Goal: Task Accomplishment & Management: Manage account settings

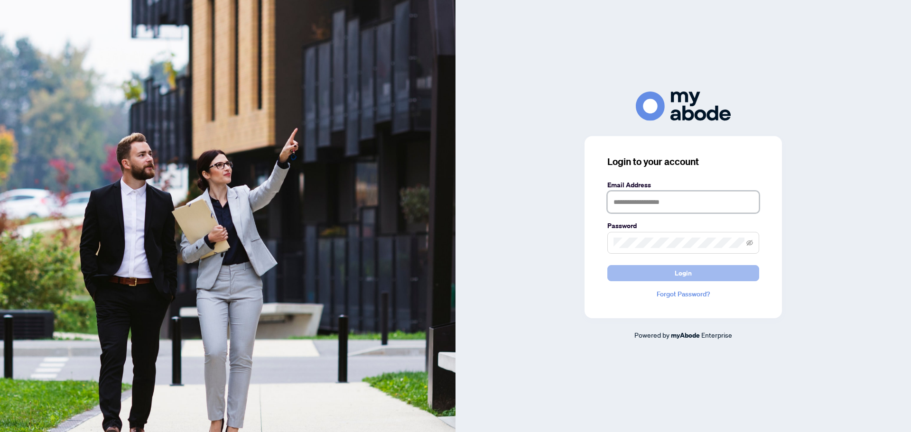
type input "**********"
click at [700, 277] on button "Login" at bounding box center [683, 273] width 152 height 16
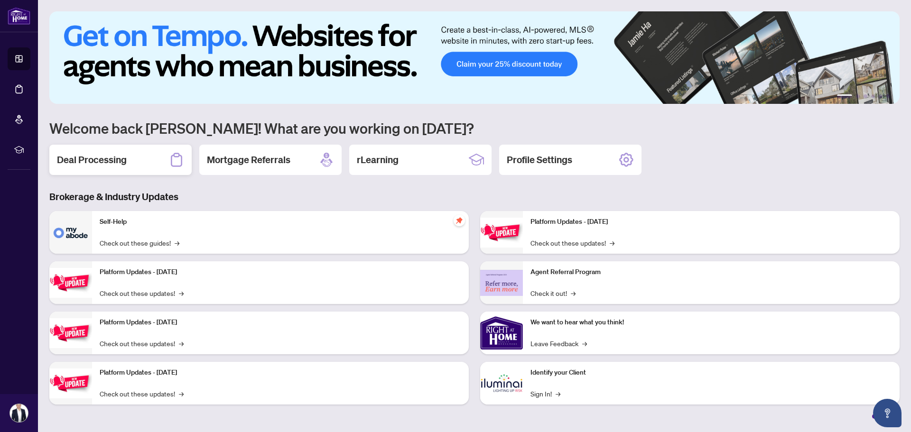
click at [134, 157] on div "Deal Processing" at bounding box center [120, 160] width 142 height 30
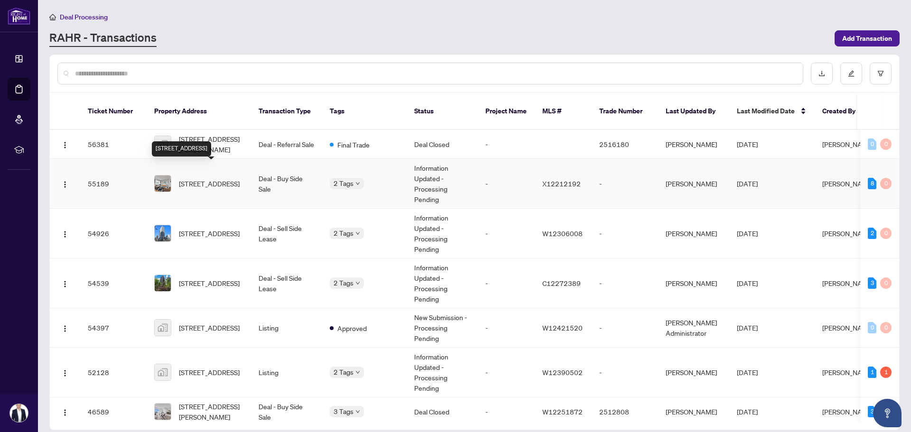
click at [199, 178] on span "[STREET_ADDRESS]" at bounding box center [209, 183] width 61 height 10
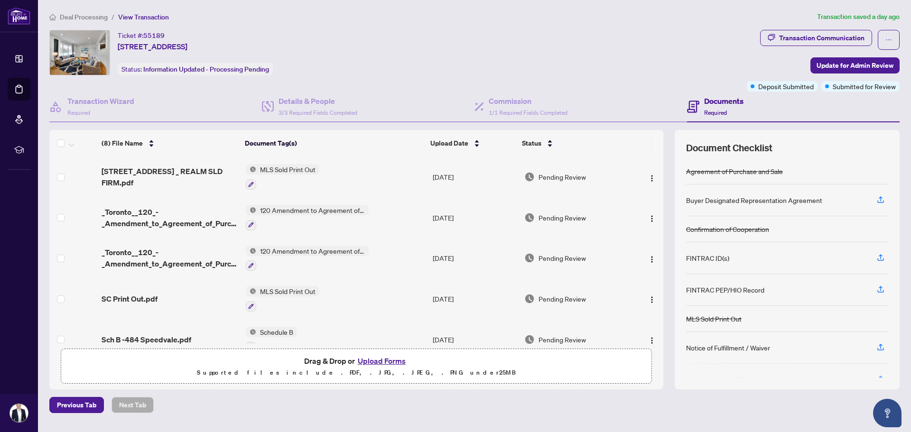
drag, startPoint x: 660, startPoint y: 202, endPoint x: 660, endPoint y: 215, distance: 13.3
click at [660, 215] on td at bounding box center [647, 217] width 31 height 41
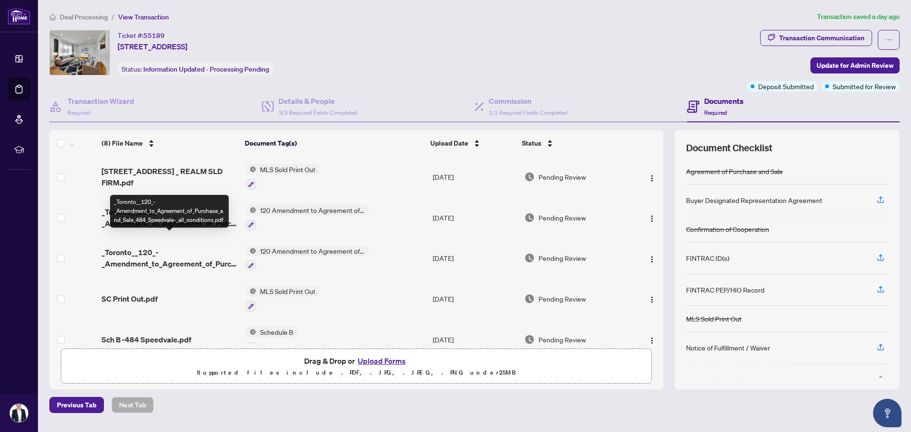
scroll to position [47, 0]
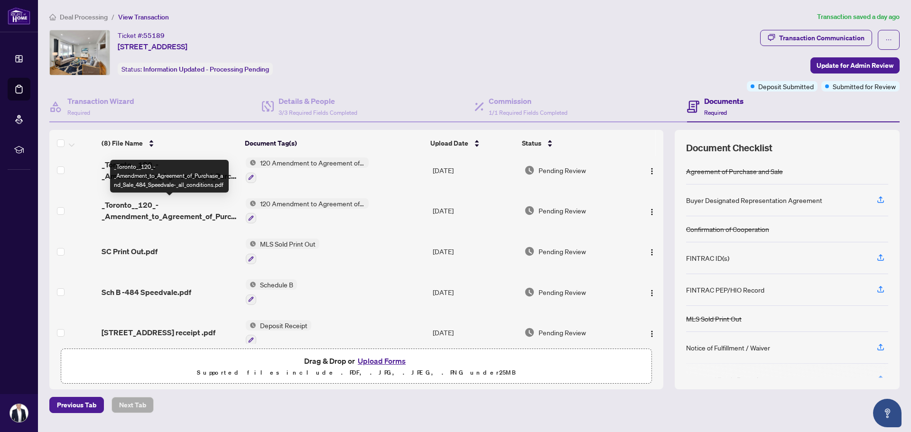
click at [158, 209] on span "_Toronto__120_-_Amendment_to_Agreement_of_Purchase_and_Sale_484_Speedvale-_all_…" at bounding box center [170, 210] width 137 height 23
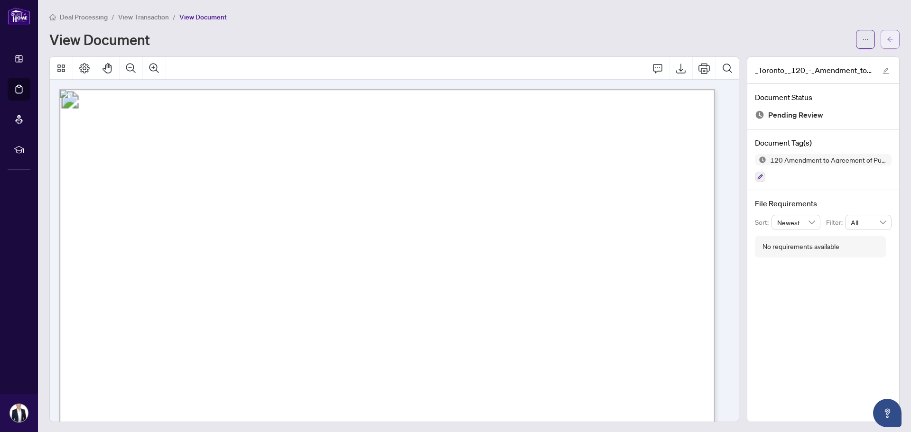
click at [888, 38] on button "button" at bounding box center [890, 39] width 19 height 19
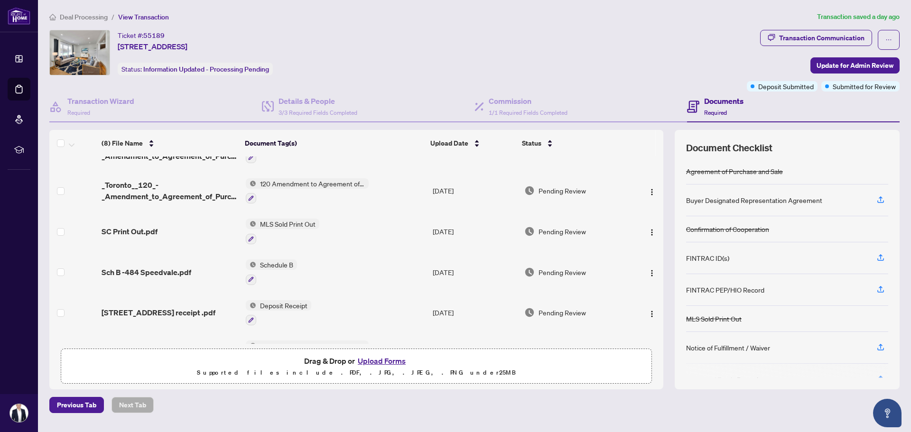
scroll to position [121, 0]
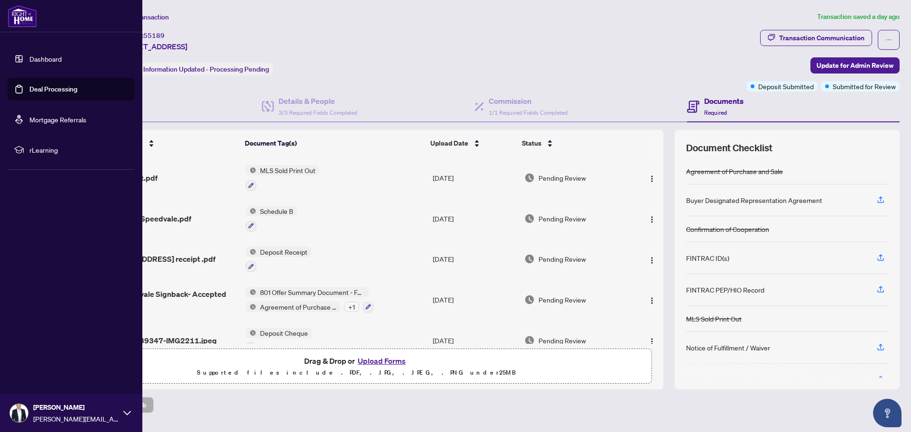
click at [29, 55] on link "Dashboard" at bounding box center [45, 59] width 32 height 9
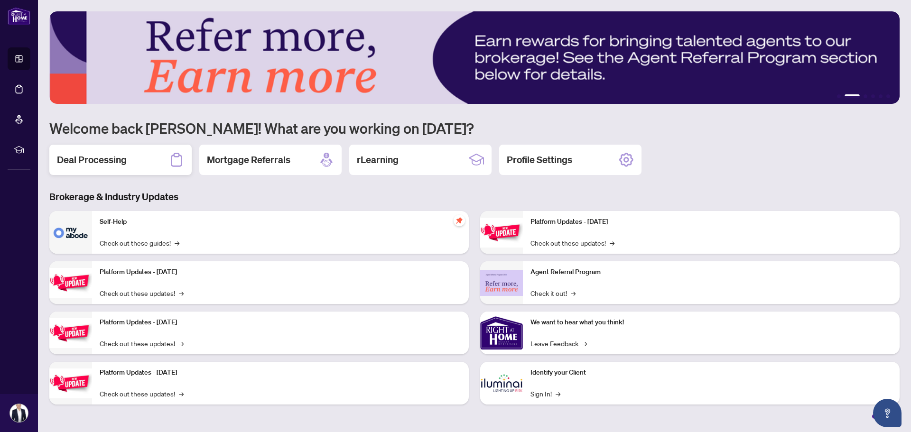
click at [138, 153] on div "Deal Processing" at bounding box center [120, 160] width 142 height 30
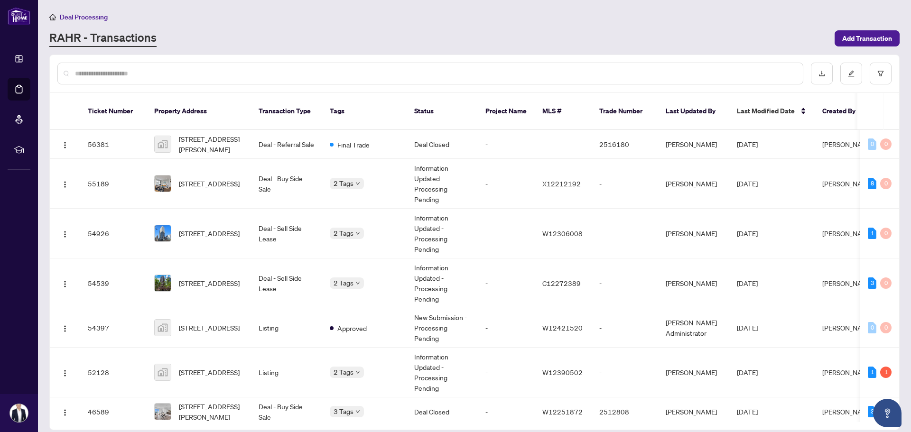
click at [728, 23] on div "Deal Processing [PERSON_NAME] - Transactions Add Transaction" at bounding box center [474, 29] width 850 height 36
click at [202, 228] on span "[STREET_ADDRESS]" at bounding box center [209, 233] width 61 height 10
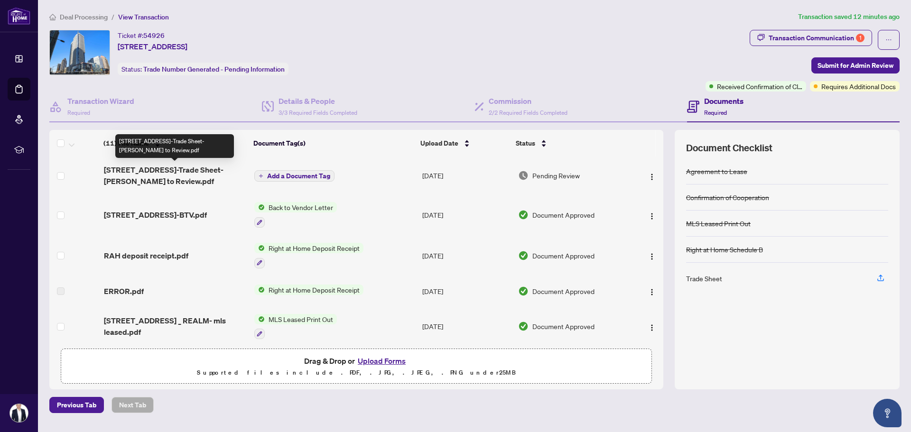
click at [152, 172] on span "[STREET_ADDRESS]-Trade Sheet-[PERSON_NAME] to Review.pdf" at bounding box center [175, 175] width 143 height 23
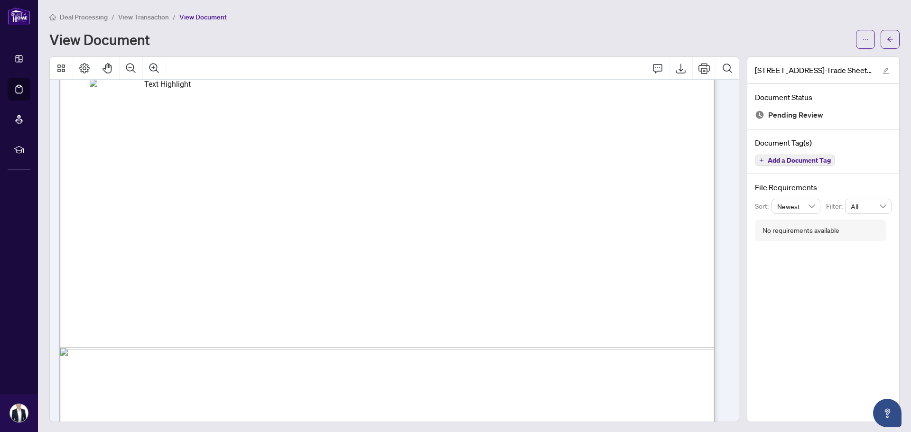
scroll to position [474, 0]
click at [887, 41] on icon "arrow-left" at bounding box center [890, 39] width 7 height 7
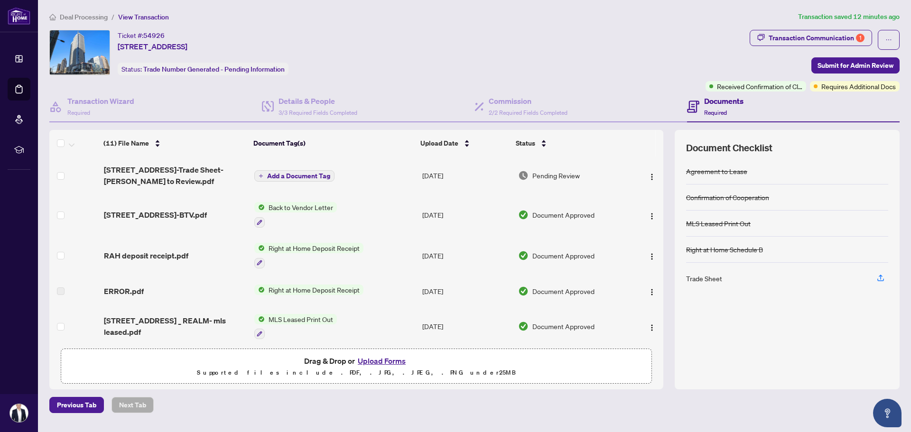
click at [368, 359] on button "Upload Forms" at bounding box center [382, 361] width 54 height 12
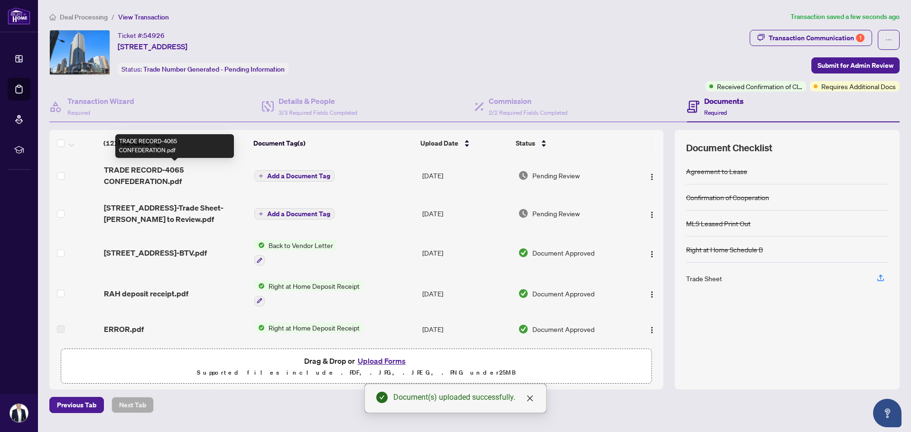
click at [142, 169] on span "TRADE RECORD-4065 CONFEDERATION.pdf" at bounding box center [175, 175] width 143 height 23
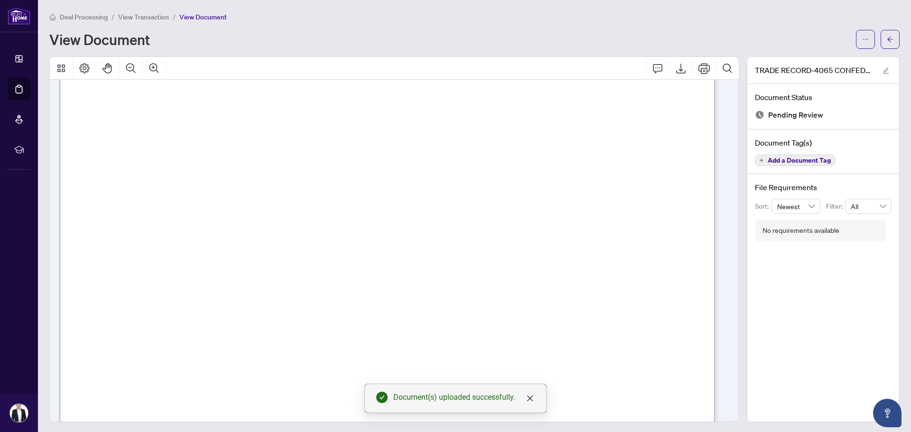
scroll to position [371, 0]
click at [887, 42] on icon "arrow-left" at bounding box center [890, 39] width 7 height 7
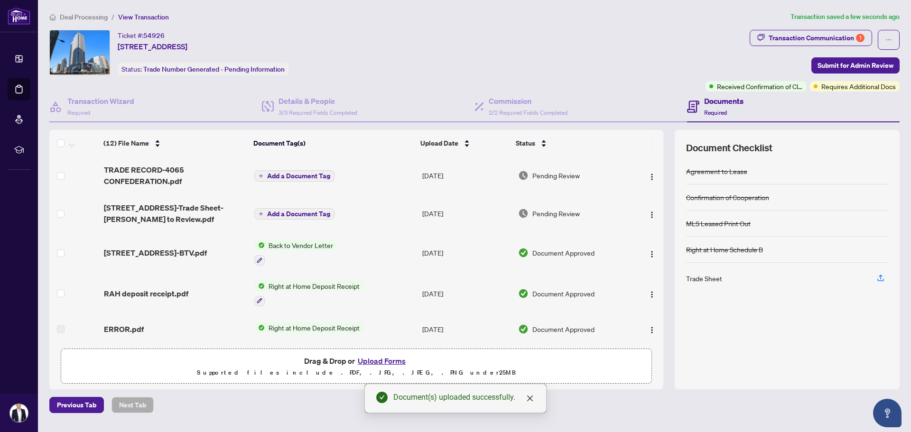
click at [274, 175] on span "Add a Document Tag" at bounding box center [298, 176] width 63 height 7
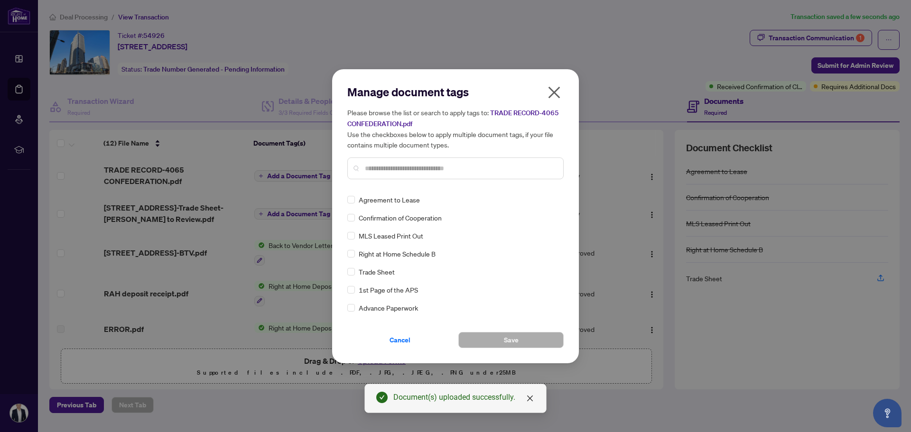
click at [400, 183] on div "Manage document tags Please browse the list or search to apply tags to: TRADE R…" at bounding box center [455, 135] width 216 height 102
click at [388, 164] on input "text" at bounding box center [460, 168] width 191 height 10
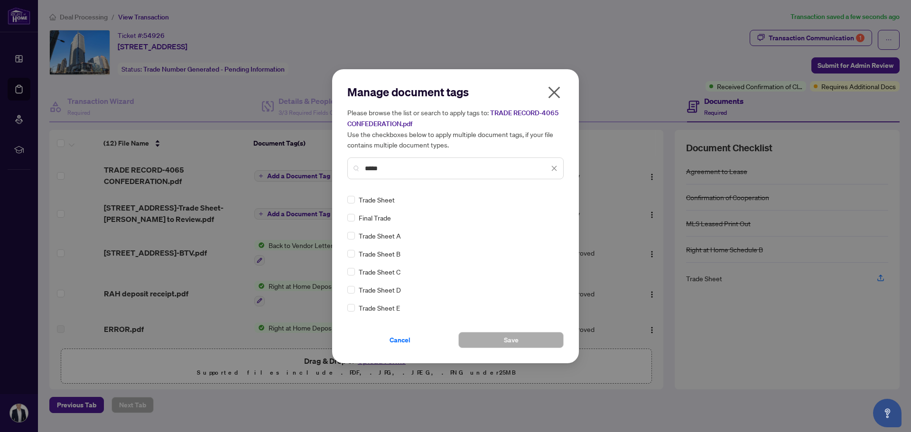
type input "*****"
click at [533, 345] on button "Save" at bounding box center [510, 340] width 105 height 16
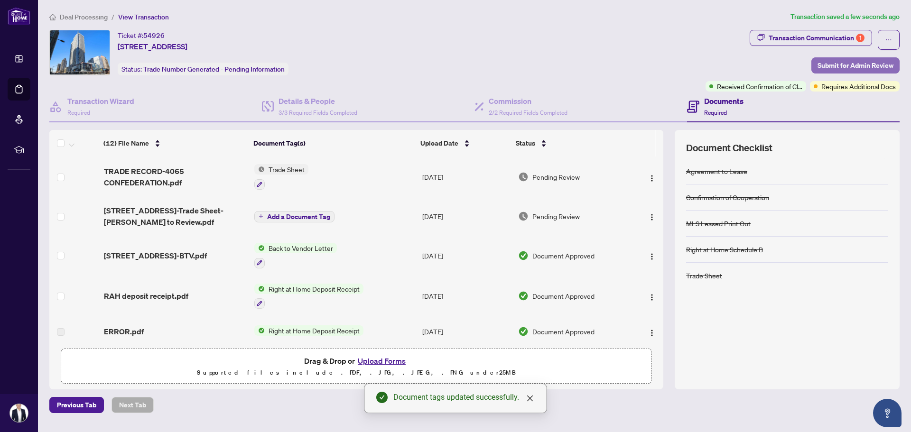
click at [838, 67] on span "Submit for Admin Review" at bounding box center [856, 65] width 76 height 15
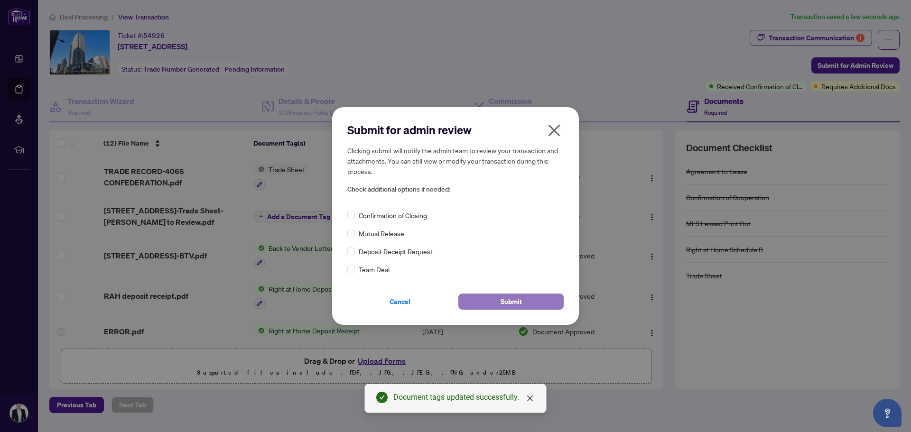
click at [492, 301] on button "Submit" at bounding box center [510, 302] width 105 height 16
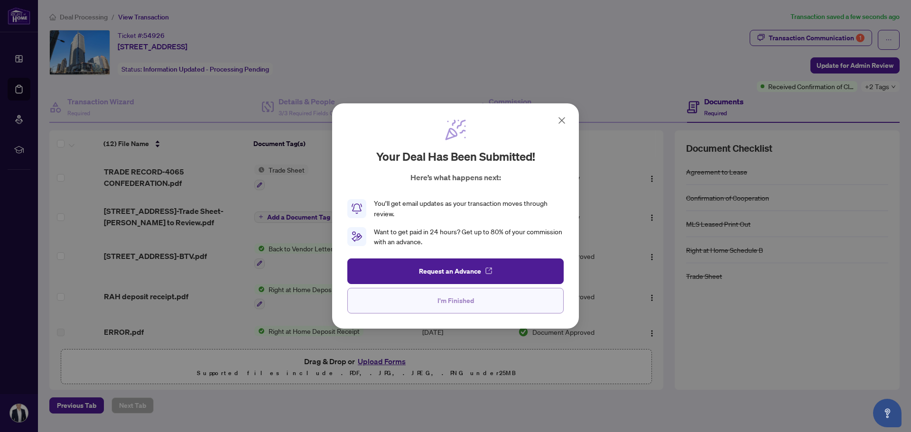
click at [460, 302] on span "I'm Finished" at bounding box center [456, 300] width 37 height 15
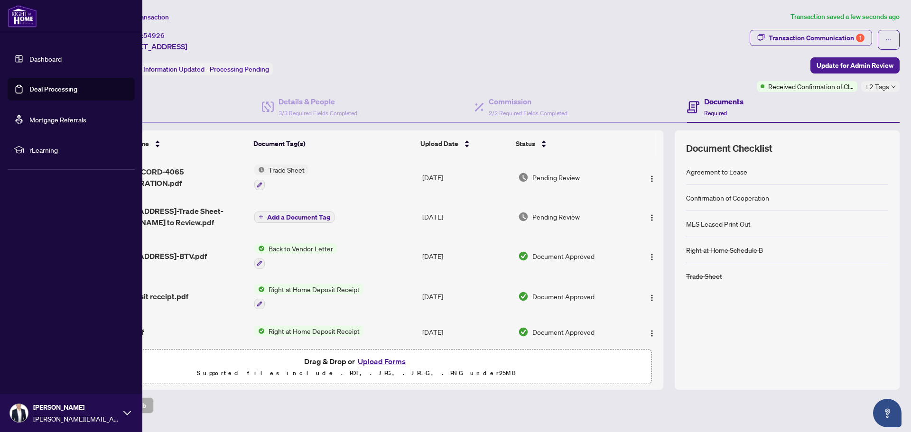
click at [29, 58] on link "Dashboard" at bounding box center [45, 59] width 32 height 9
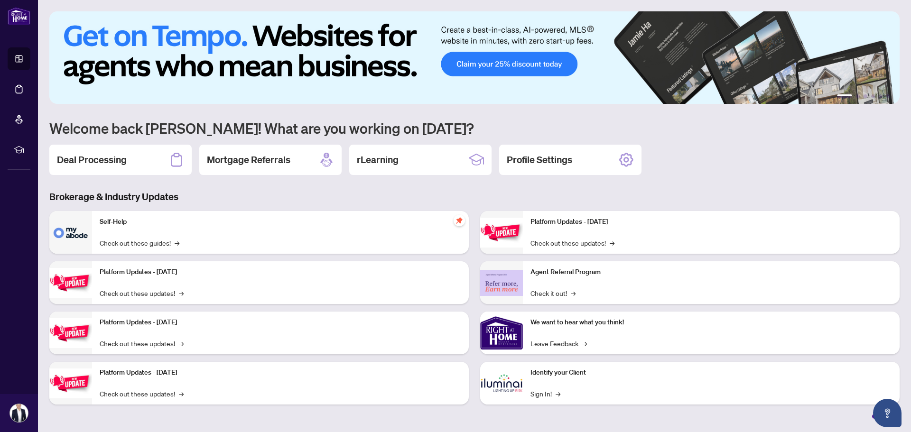
click at [102, 161] on h2 "Deal Processing" at bounding box center [92, 159] width 70 height 13
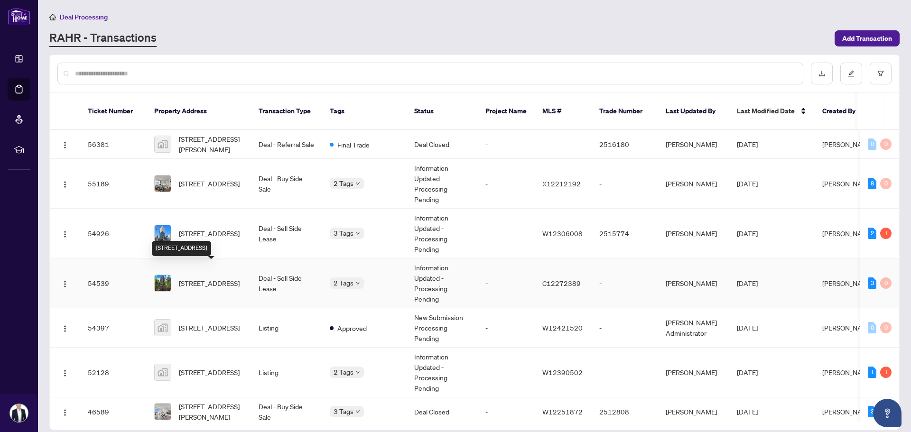
click at [196, 278] on span "[STREET_ADDRESS]" at bounding box center [209, 283] width 61 height 10
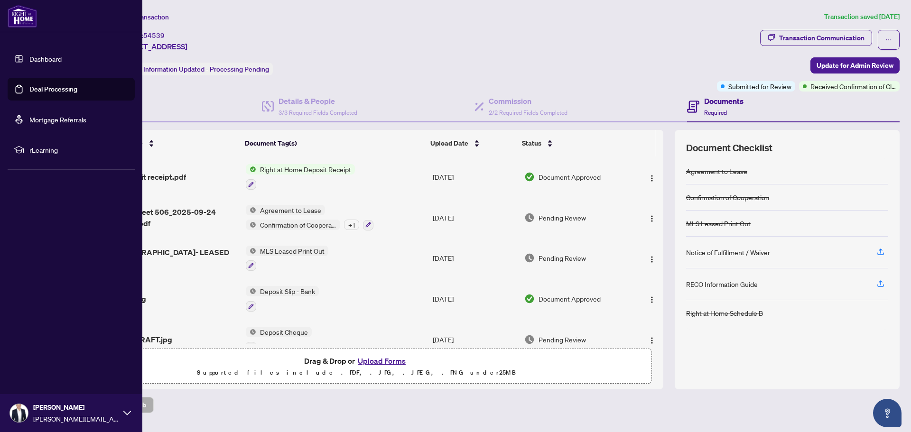
click at [29, 60] on link "Dashboard" at bounding box center [45, 59] width 32 height 9
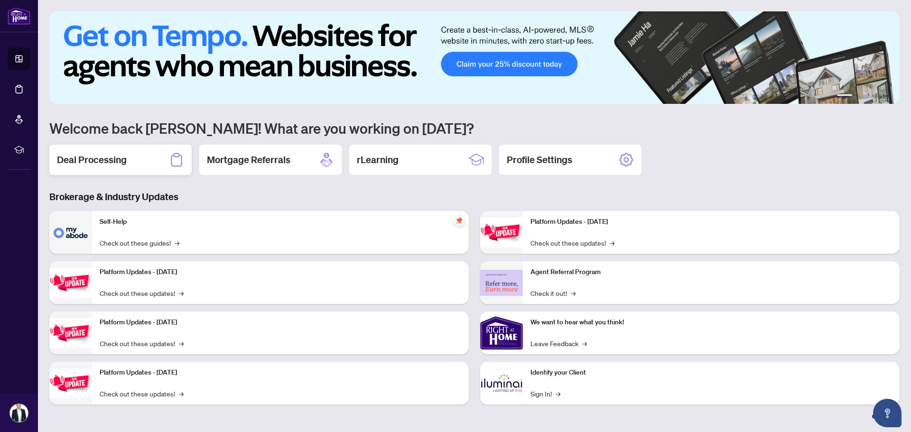
click at [103, 154] on h2 "Deal Processing" at bounding box center [92, 159] width 70 height 13
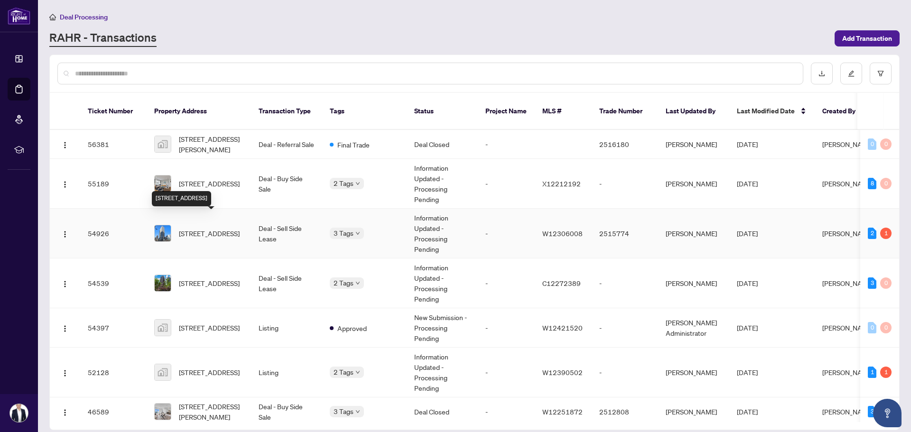
click at [193, 228] on span "[STREET_ADDRESS]" at bounding box center [209, 233] width 61 height 10
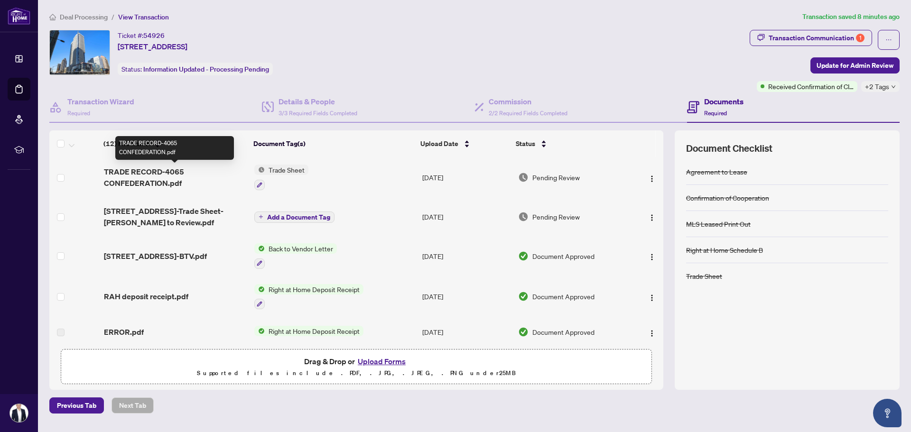
click at [135, 177] on span "TRADE RECORD-4065 CONFEDERATION.pdf" at bounding box center [175, 177] width 143 height 23
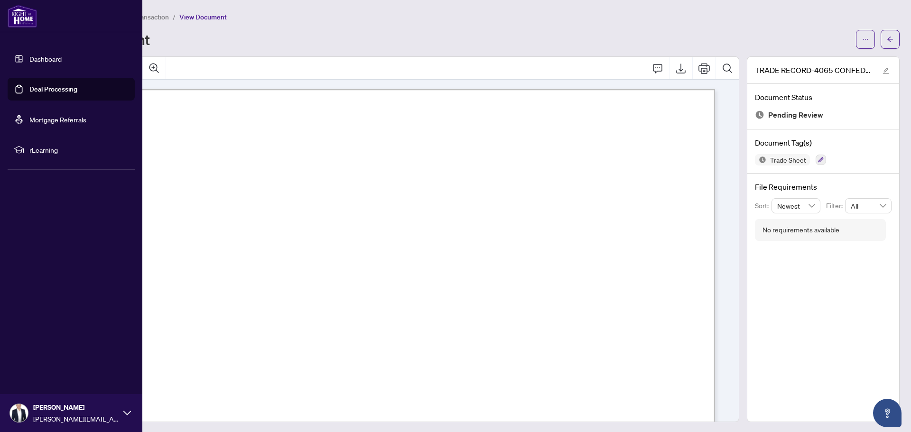
click at [29, 59] on link "Dashboard" at bounding box center [45, 59] width 32 height 9
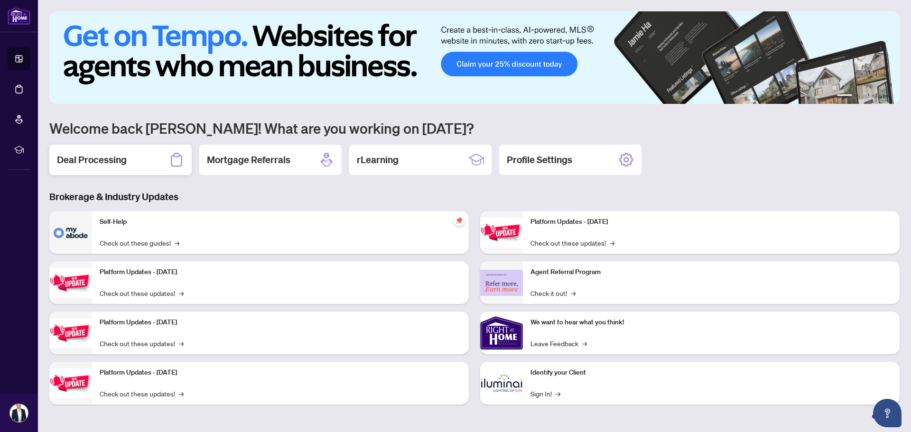
click at [134, 165] on div "Deal Processing" at bounding box center [120, 160] width 142 height 30
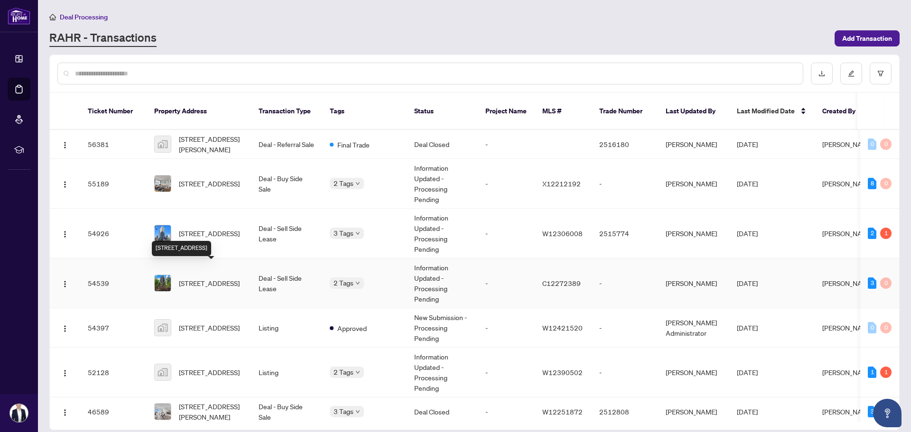
click at [215, 278] on span "[STREET_ADDRESS]" at bounding box center [209, 283] width 61 height 10
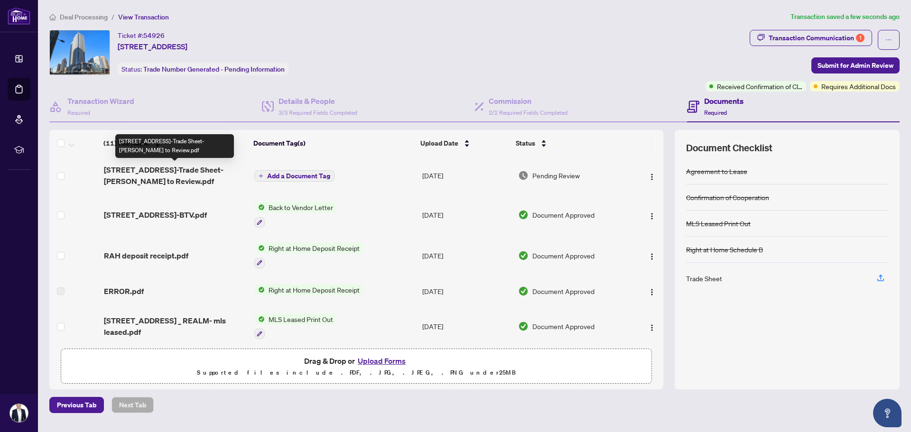
click at [186, 170] on span "[STREET_ADDRESS]-Trade Sheet-[PERSON_NAME] to Review.pdf" at bounding box center [175, 175] width 143 height 23
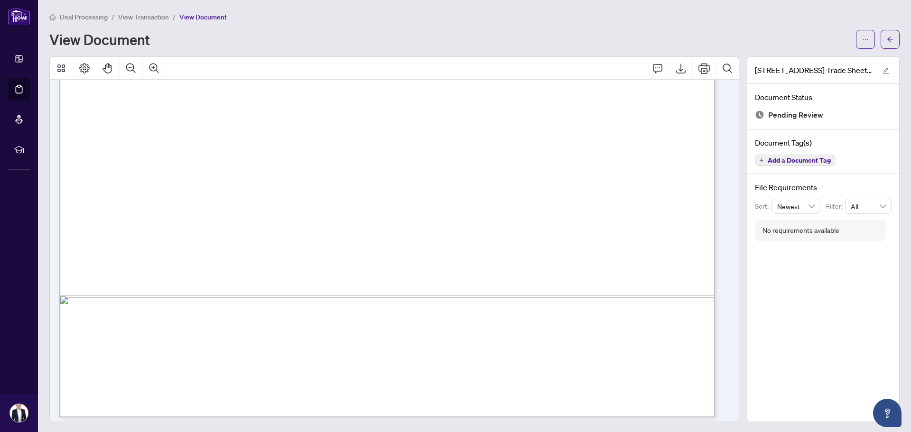
scroll to position [525, 0]
click at [671, 74] on button "Export" at bounding box center [681, 68] width 23 height 23
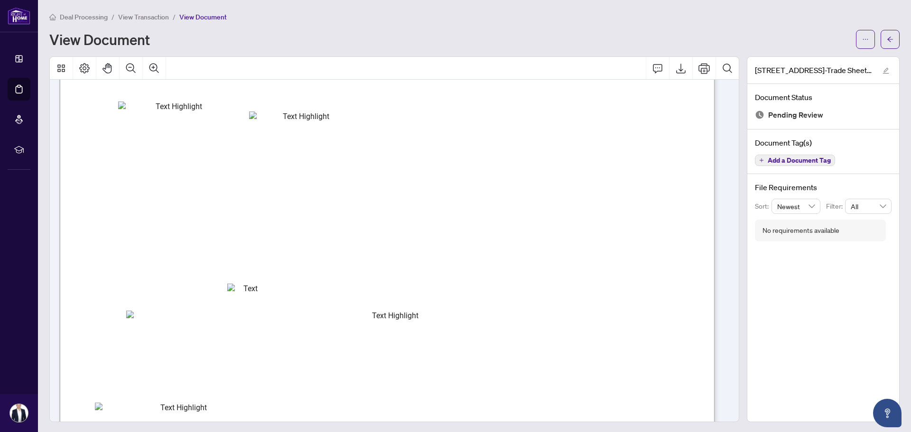
scroll to position [0, 0]
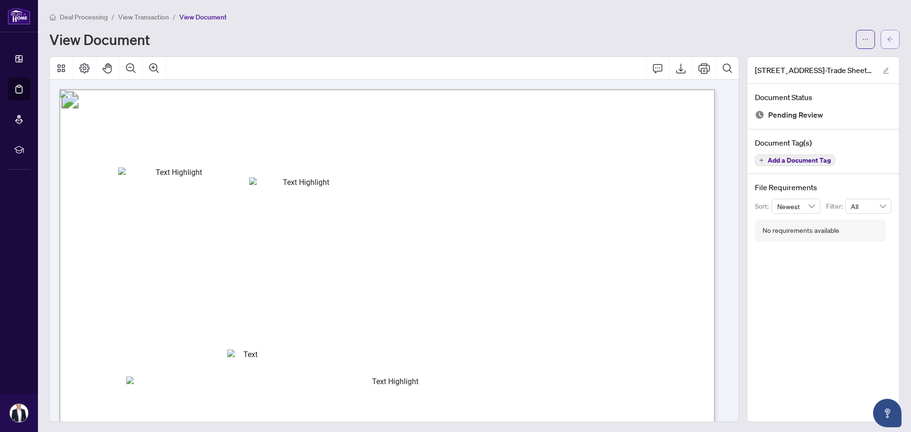
click at [887, 37] on icon "arrow-left" at bounding box center [890, 39] width 7 height 7
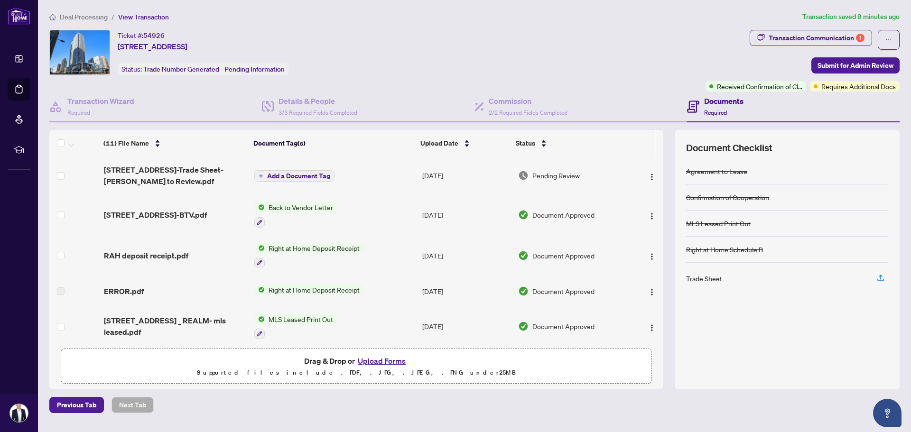
click at [378, 359] on button "Upload Forms" at bounding box center [382, 361] width 54 height 12
click at [154, 177] on span "[STREET_ADDRESS]-Trade Sheet-[PERSON_NAME] to Review.pdf" at bounding box center [175, 175] width 143 height 23
